Goal: Task Accomplishment & Management: Complete application form

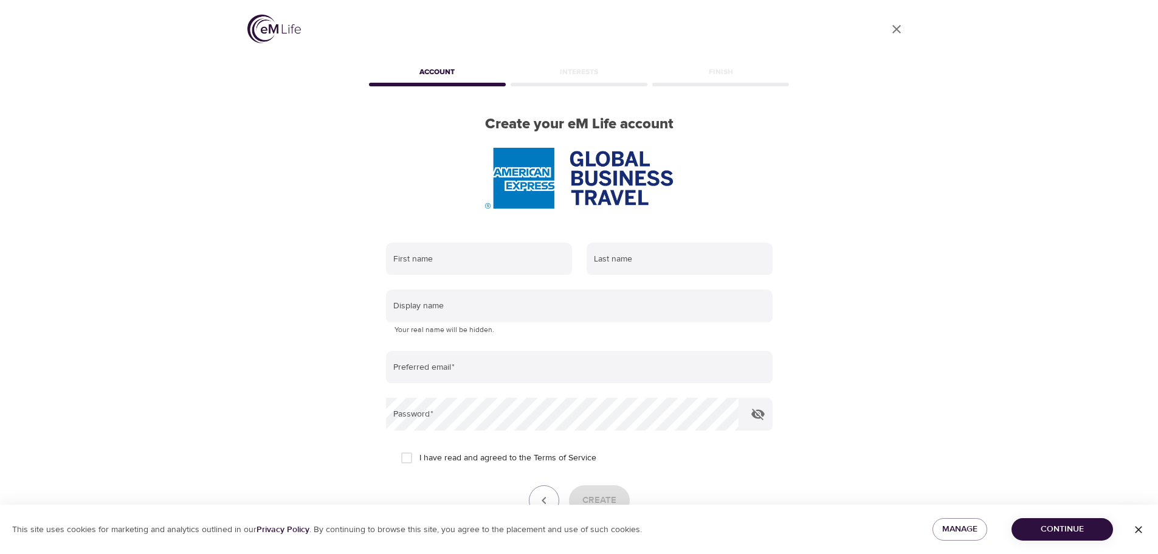
scroll to position [77, 0]
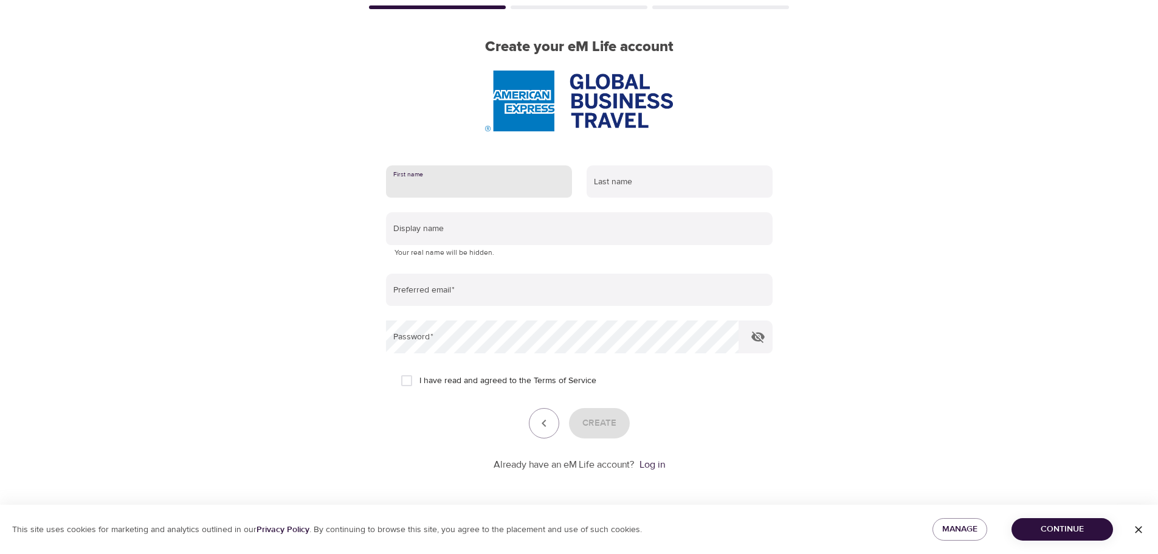
click at [457, 177] on input "text" at bounding box center [479, 181] width 186 height 33
type input "[PERSON_NAME]"
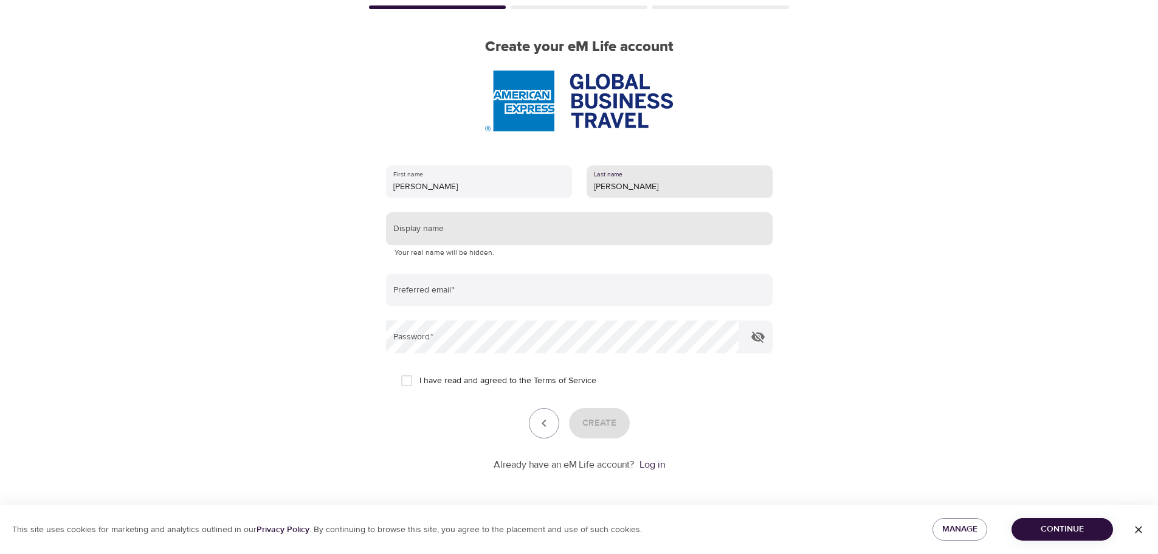
type input "[PERSON_NAME]"
type input "kelleyd36"
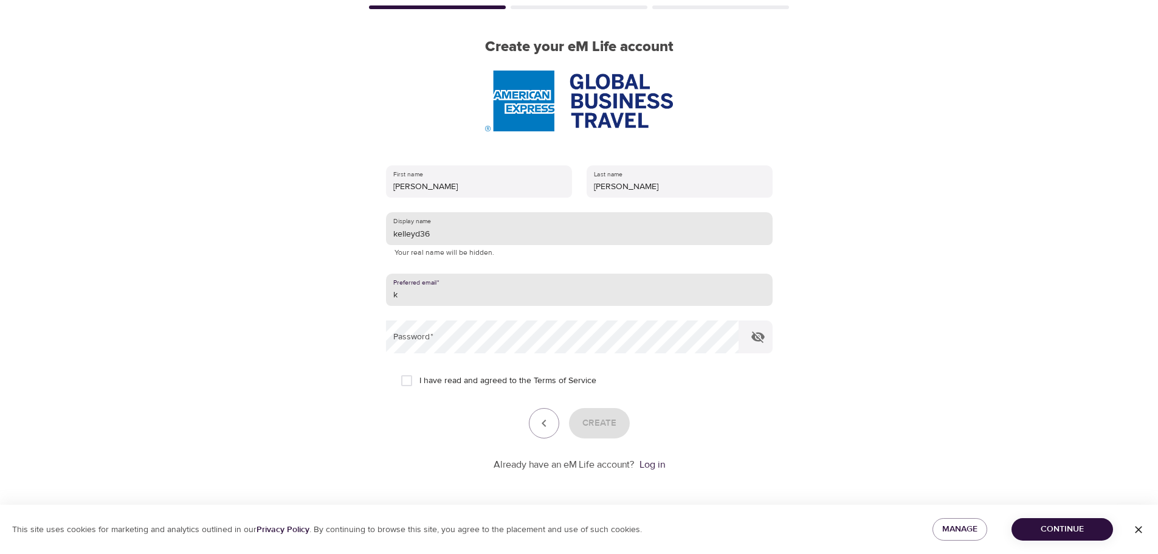
type input "[PERSON_NAME][EMAIL_ADDRESS][PERSON_NAME][DOMAIN_NAME]"
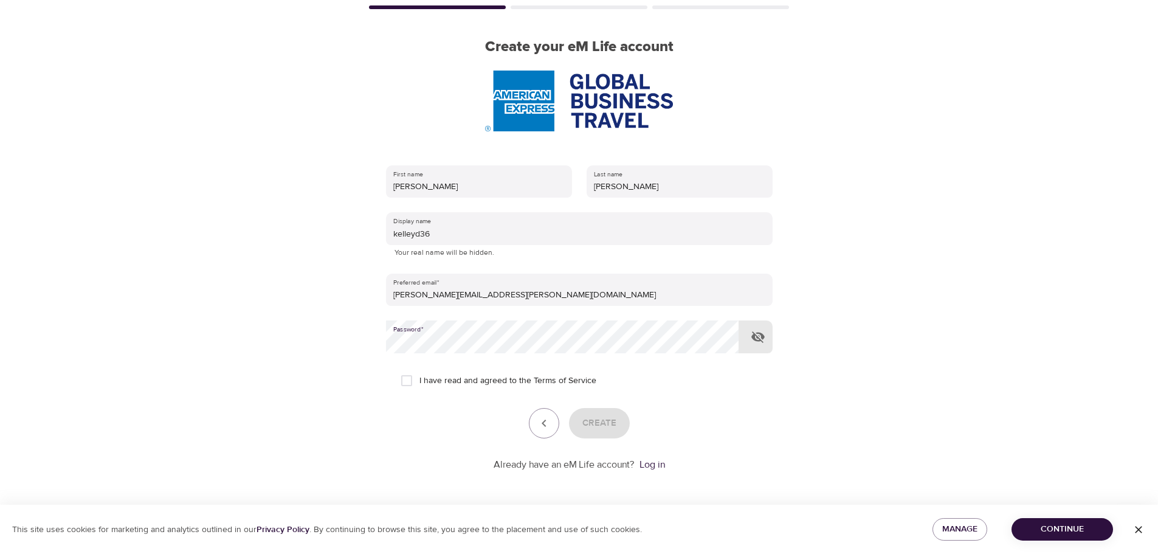
click at [762, 339] on icon "button" at bounding box center [757, 337] width 13 height 12
click at [500, 385] on span "I have read and agreed to the Terms of Service" at bounding box center [507, 380] width 177 height 13
click at [419, 385] on input "I have read and agreed to the Terms of Service" at bounding box center [407, 381] width 26 height 26
checkbox input "true"
click at [619, 424] on button "Create" at bounding box center [599, 423] width 61 height 30
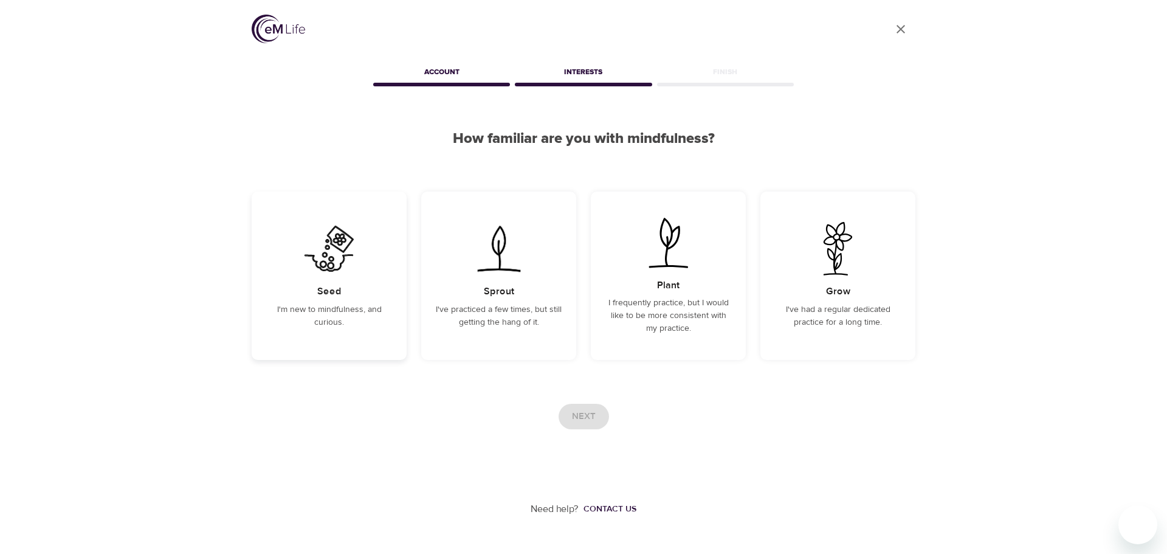
click at [341, 268] on img at bounding box center [328, 248] width 61 height 53
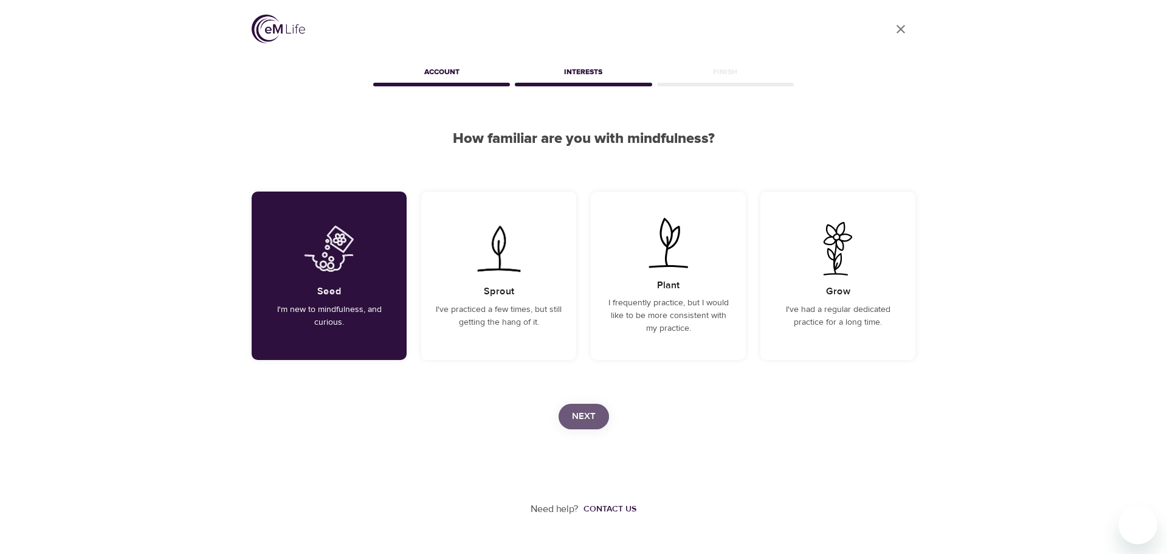
click at [599, 421] on button "Next" at bounding box center [583, 417] width 50 height 26
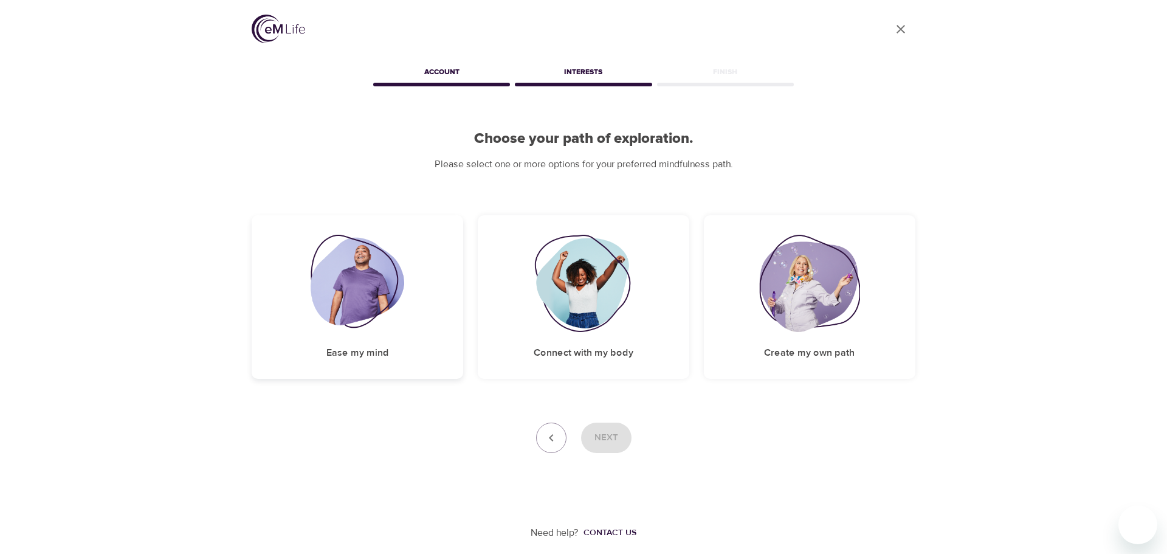
click at [354, 339] on div "Ease my mind" at bounding box center [357, 296] width 211 height 163
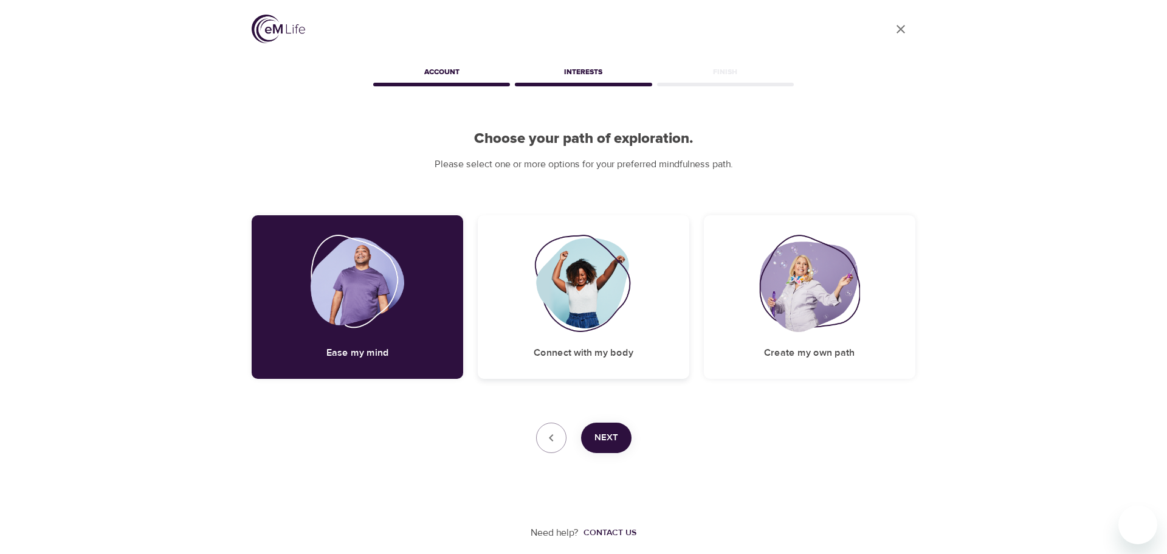
click at [584, 352] on h5 "Connect with my body" at bounding box center [584, 352] width 100 height 13
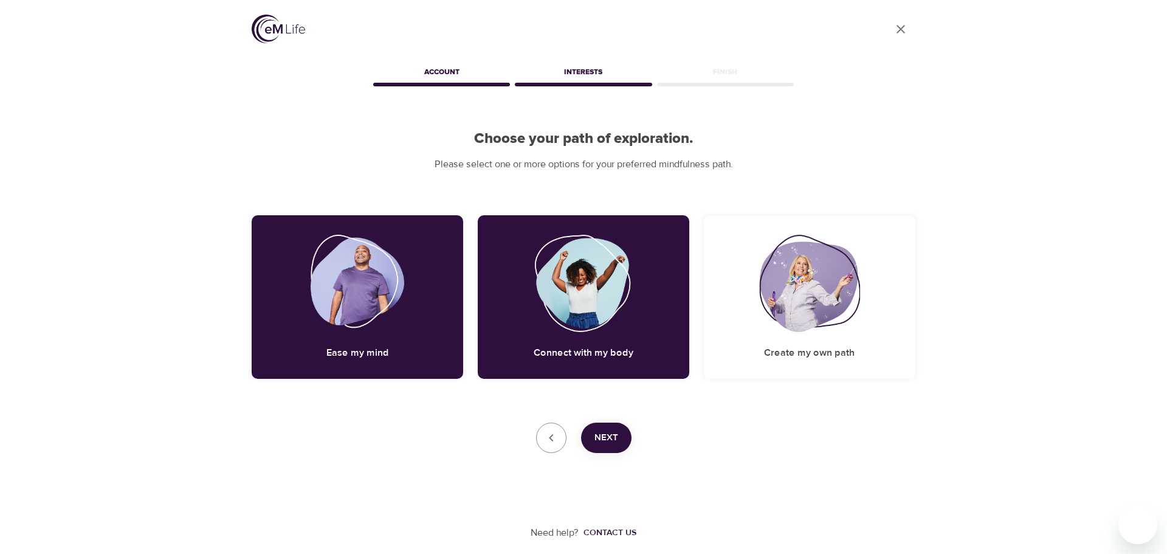
click at [608, 436] on span "Next" at bounding box center [606, 438] width 24 height 16
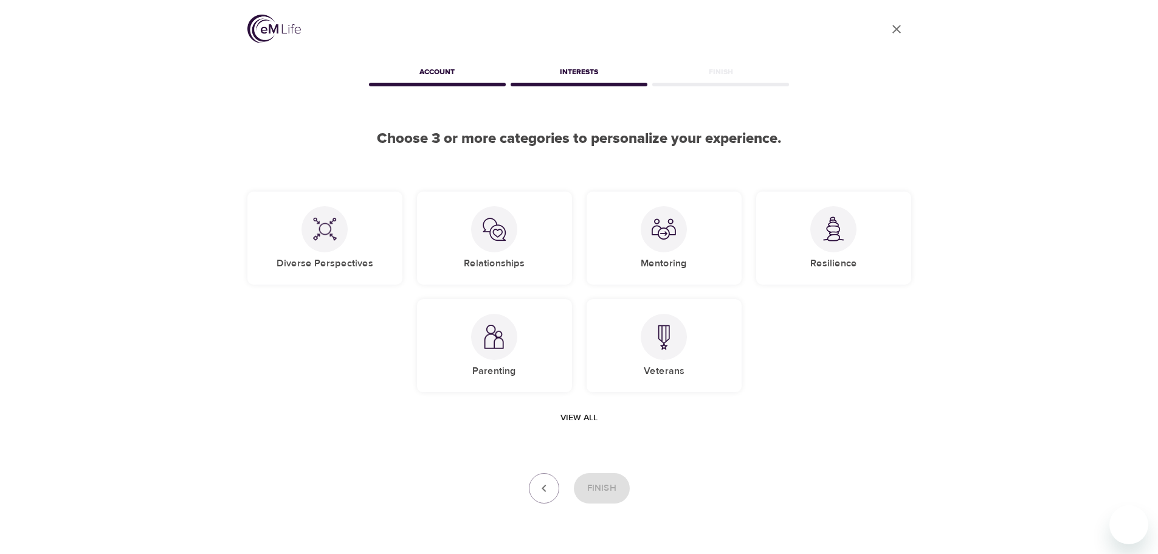
click at [593, 417] on span "View all" at bounding box center [578, 417] width 37 height 15
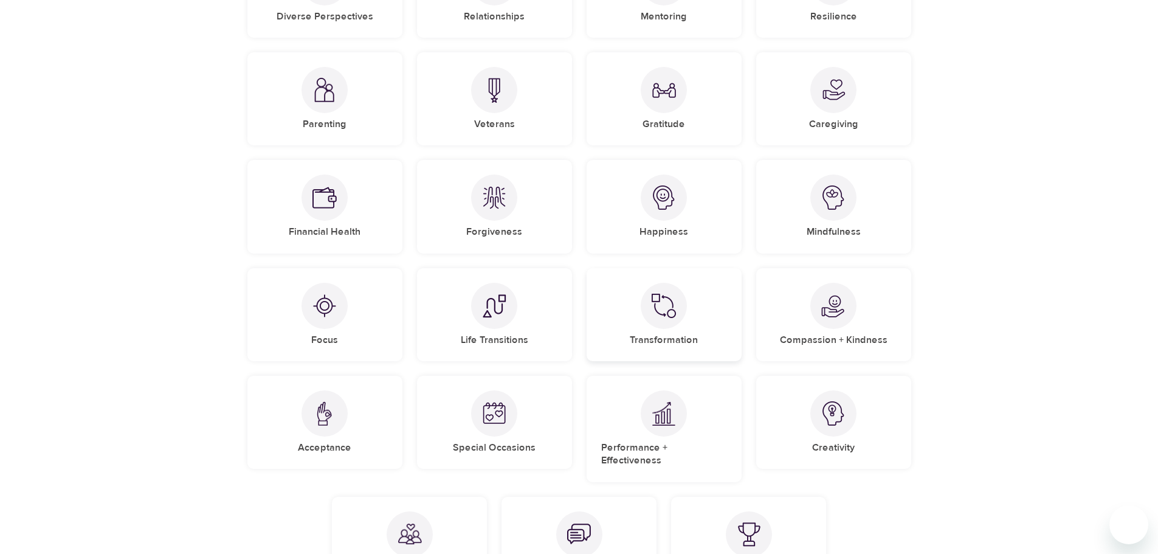
scroll to position [127, 0]
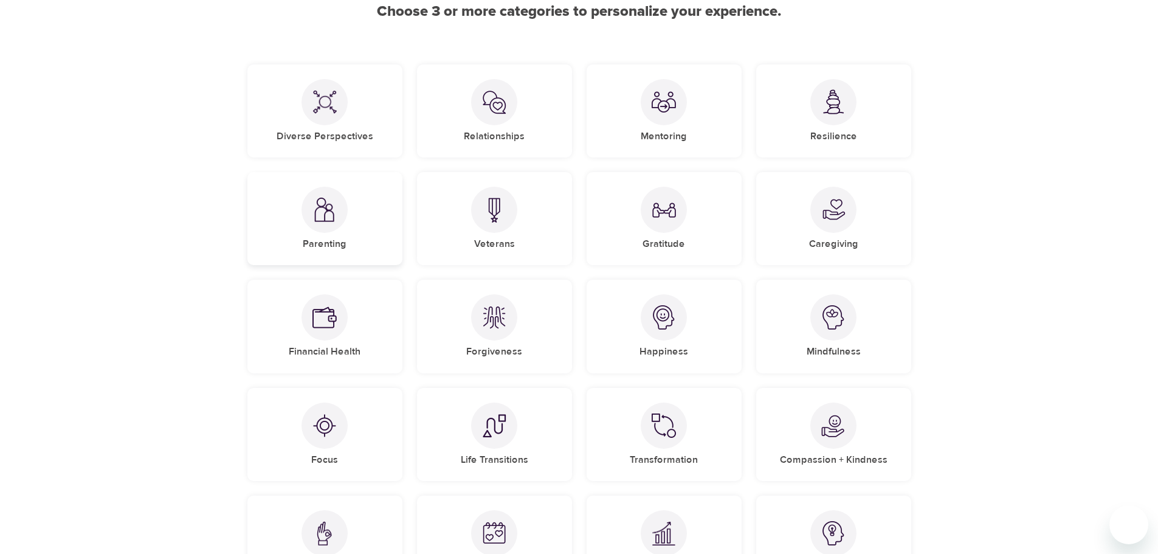
click at [323, 206] on img at bounding box center [324, 210] width 24 height 25
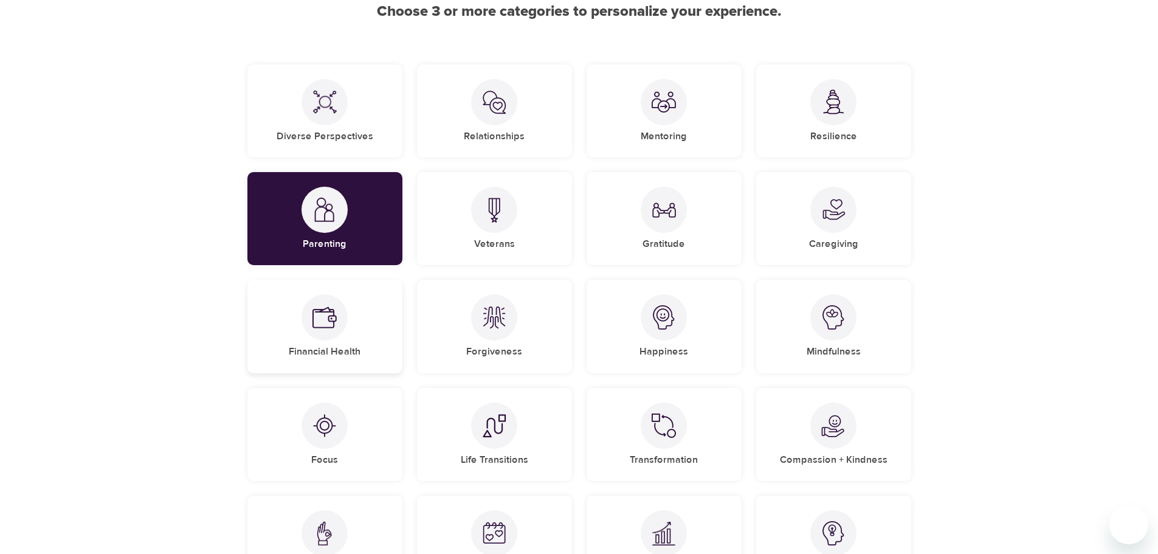
click at [326, 318] on img at bounding box center [324, 317] width 24 height 24
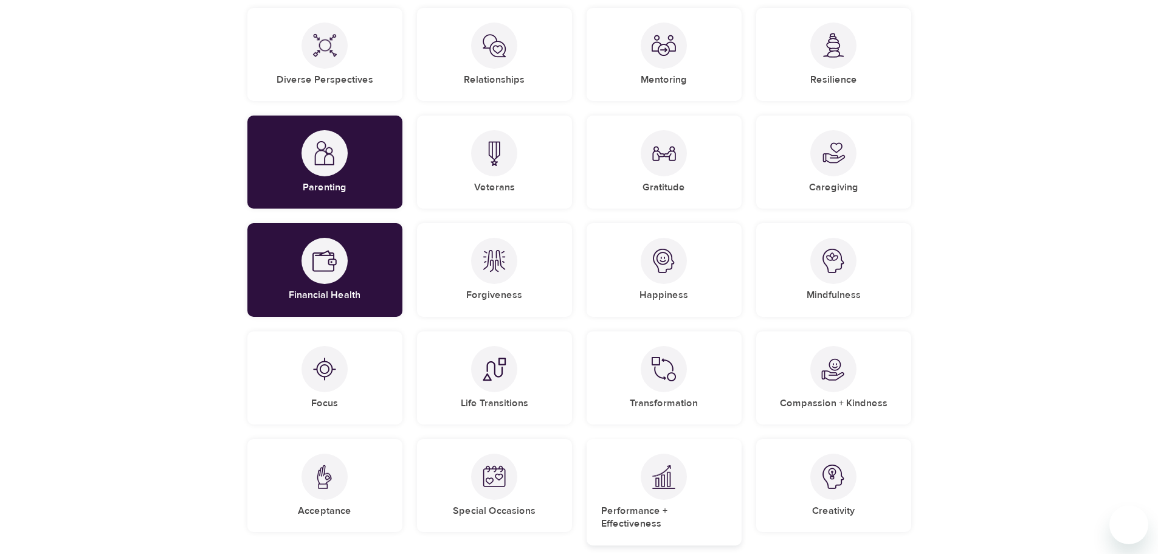
scroll to position [188, 0]
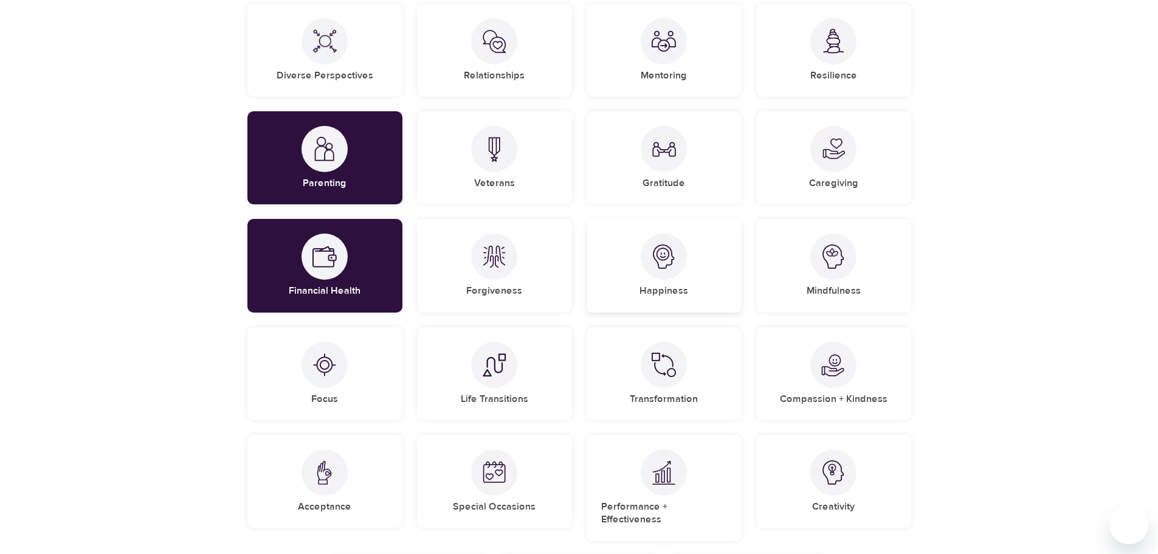
click at [691, 277] on div "Happiness" at bounding box center [663, 265] width 155 height 93
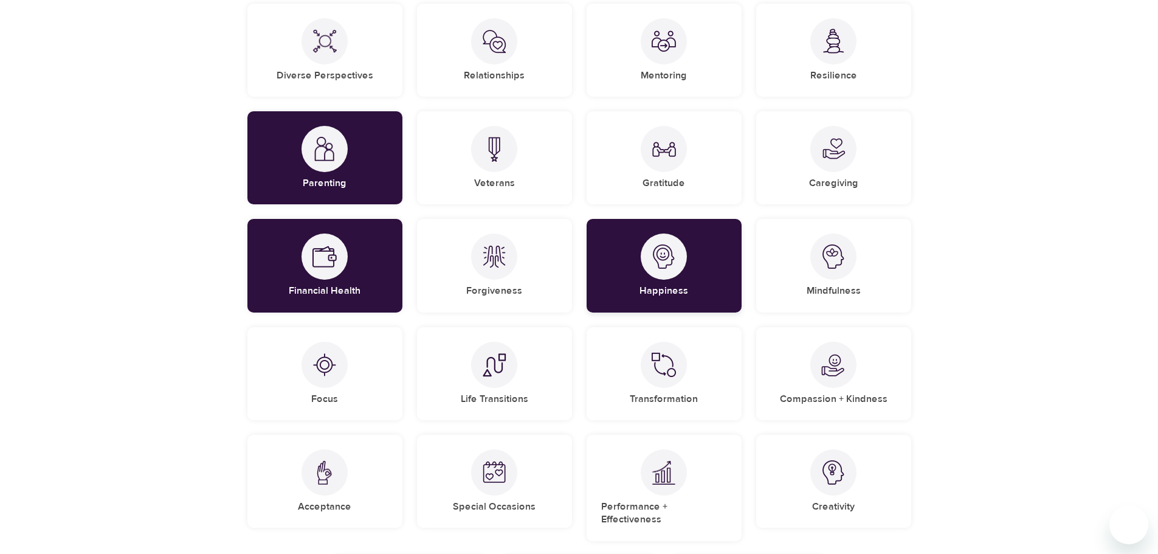
scroll to position [370, 0]
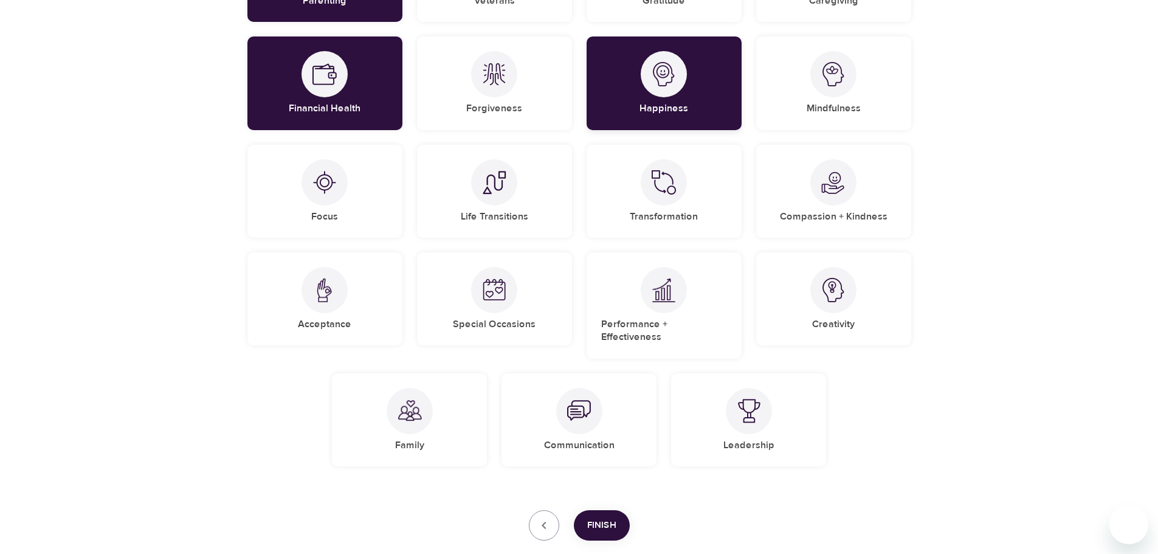
click at [691, 277] on div "Performance + Effectiveness" at bounding box center [663, 305] width 155 height 106
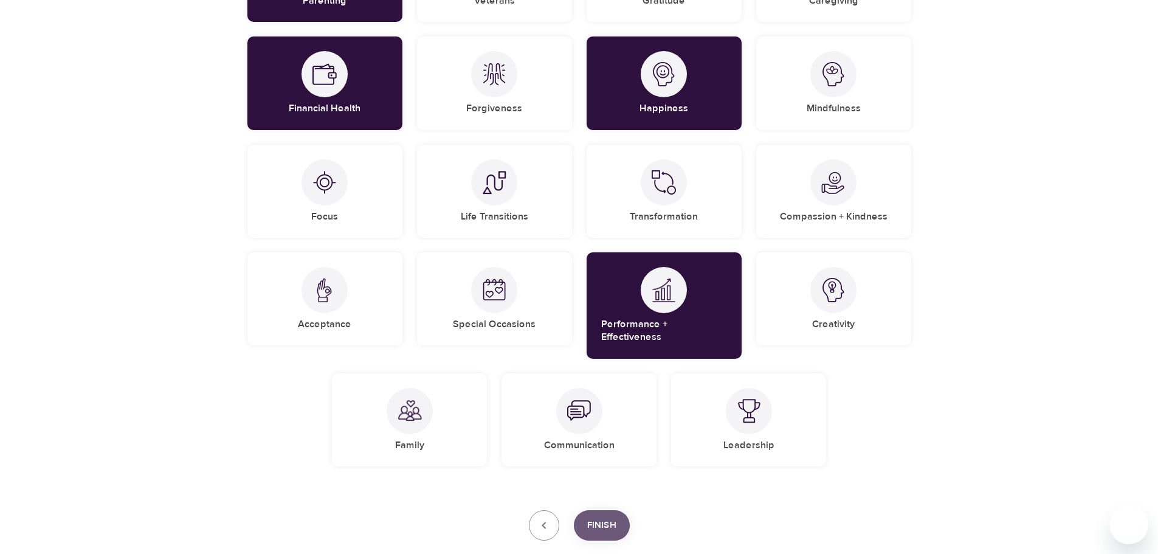
click at [601, 517] on span "Finish" at bounding box center [601, 525] width 29 height 16
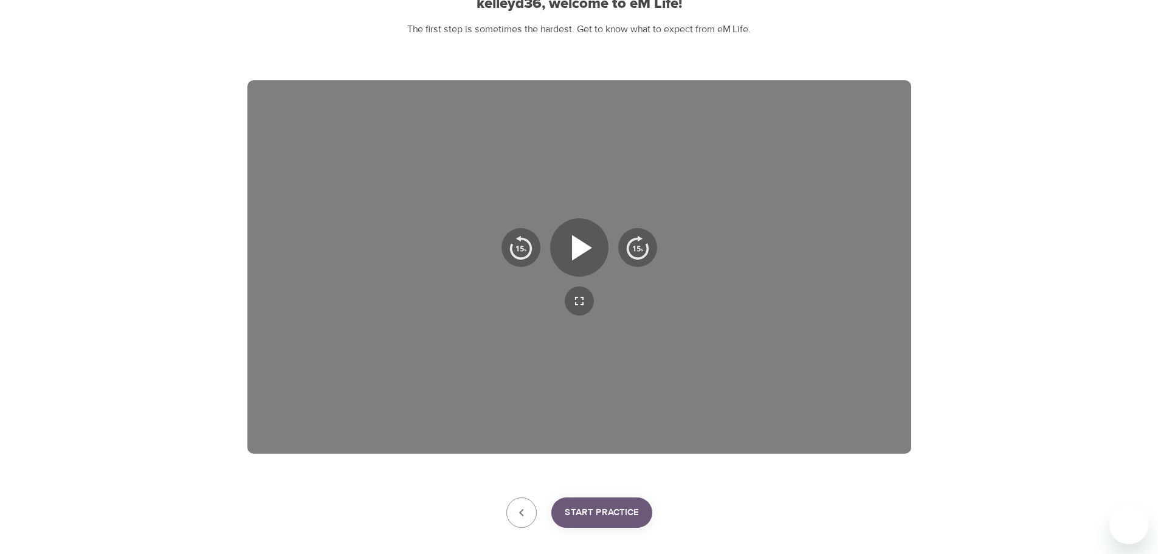
click at [601, 513] on span "Start Practice" at bounding box center [602, 512] width 74 height 16
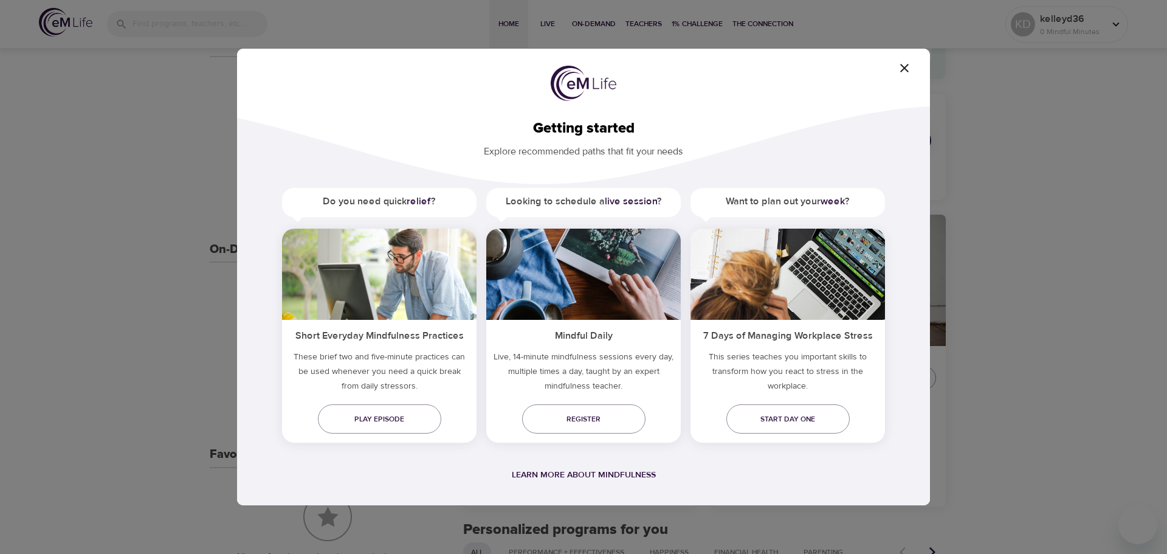
click at [910, 68] on icon "button" at bounding box center [904, 68] width 15 height 15
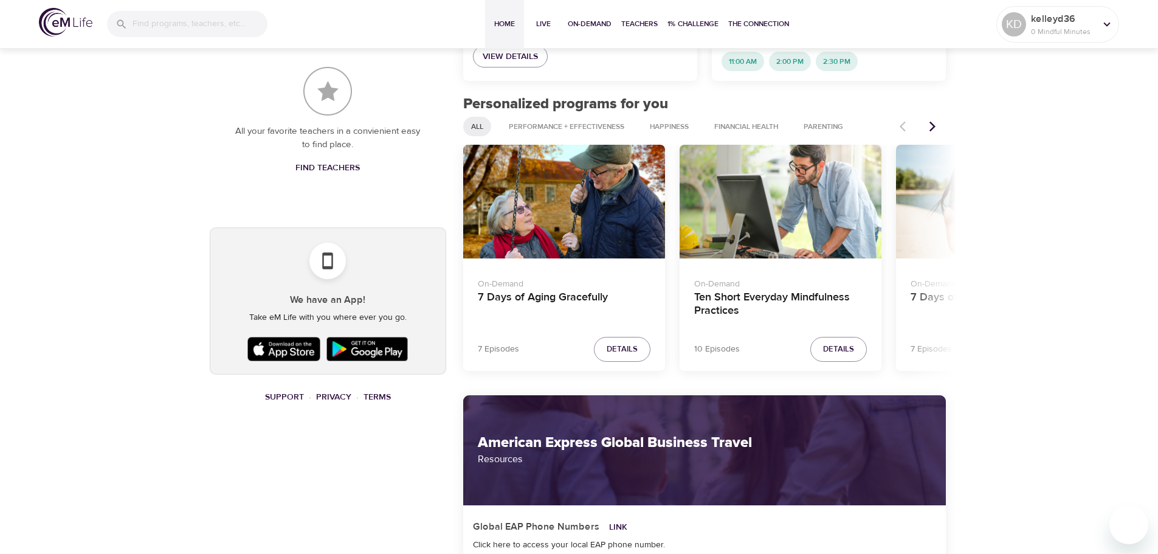
scroll to position [135, 0]
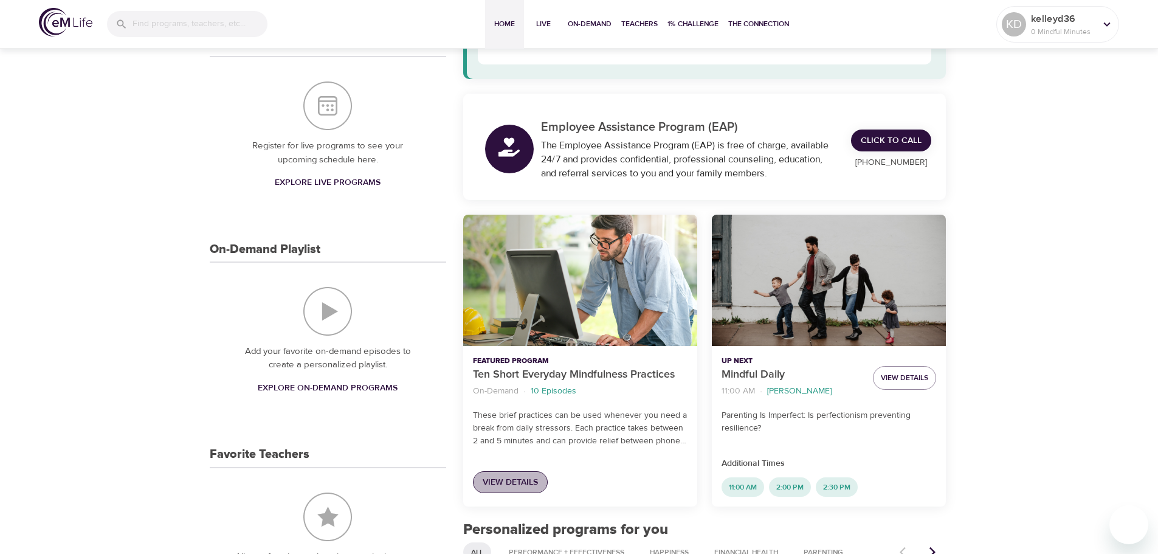
click at [525, 478] on span "View Details" at bounding box center [510, 482] width 55 height 15
